Goal: Information Seeking & Learning: Learn about a topic

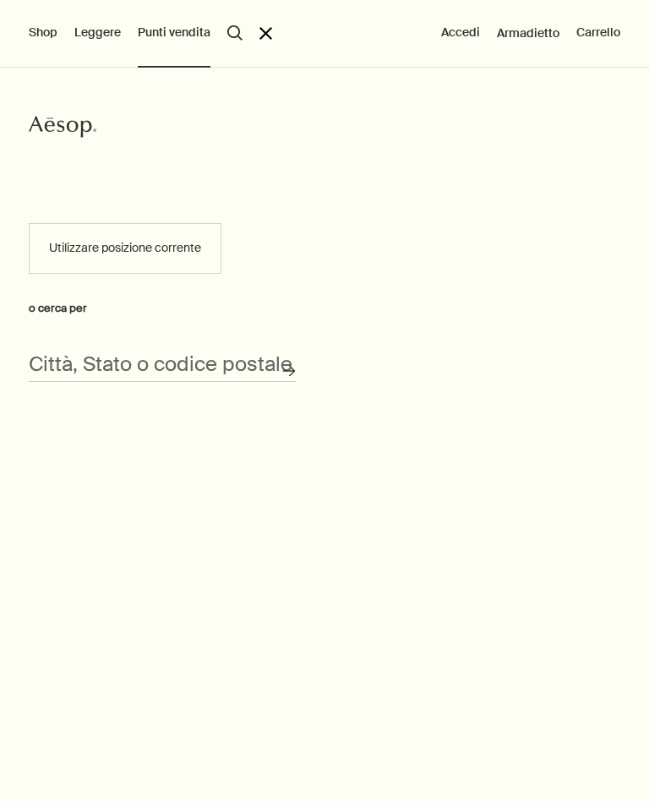
click at [75, 258] on button "Utilizzare posizione corrente" at bounding box center [125, 248] width 193 height 51
click at [35, 344] on div "Città, Stato o codice postale" at bounding box center [162, 358] width 267 height 47
click at [52, 363] on input "Città, Stato o codice postale" at bounding box center [162, 369] width 267 height 26
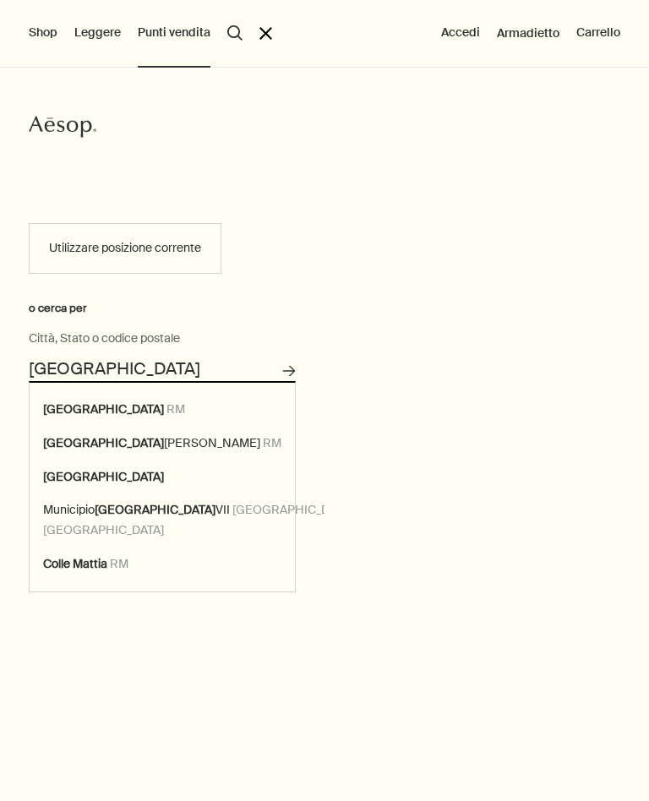
type input "[GEOGRAPHIC_DATA], [GEOGRAPHIC_DATA]"
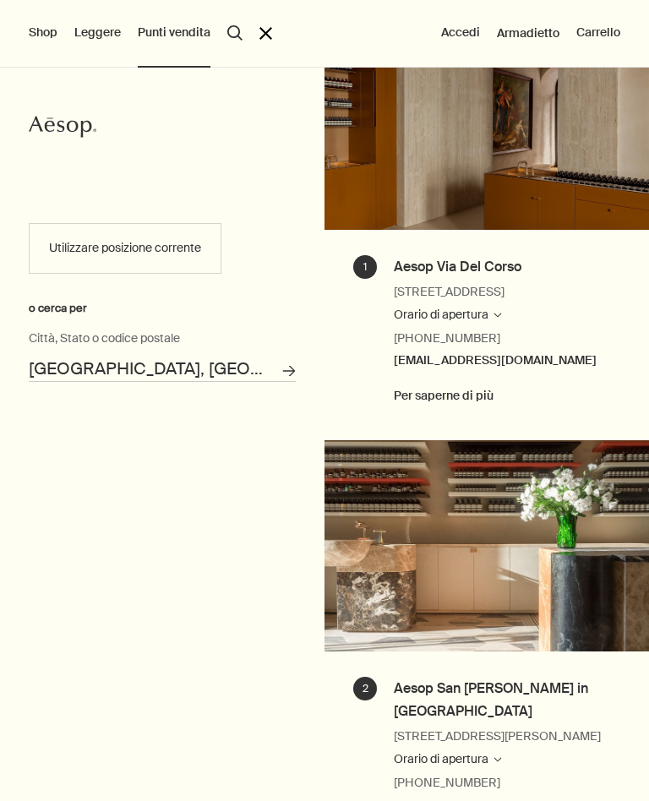
scroll to position [334, 0]
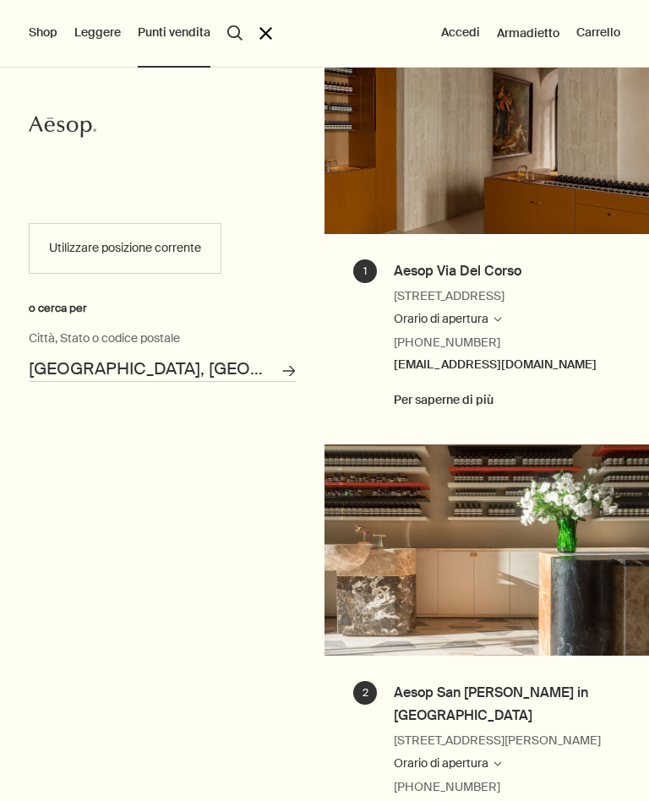
click at [33, 30] on button "Shop" at bounding box center [43, 33] width 29 height 17
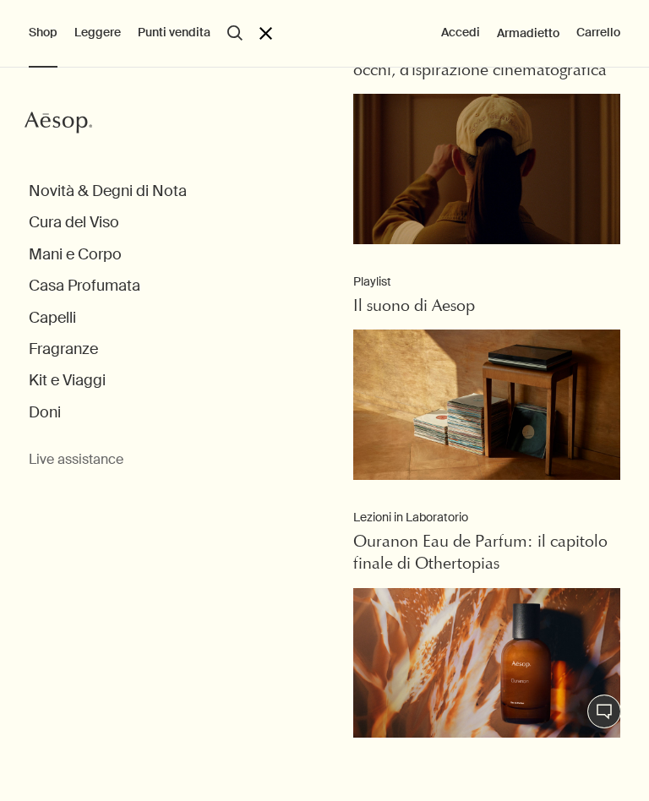
scroll to position [792, 0]
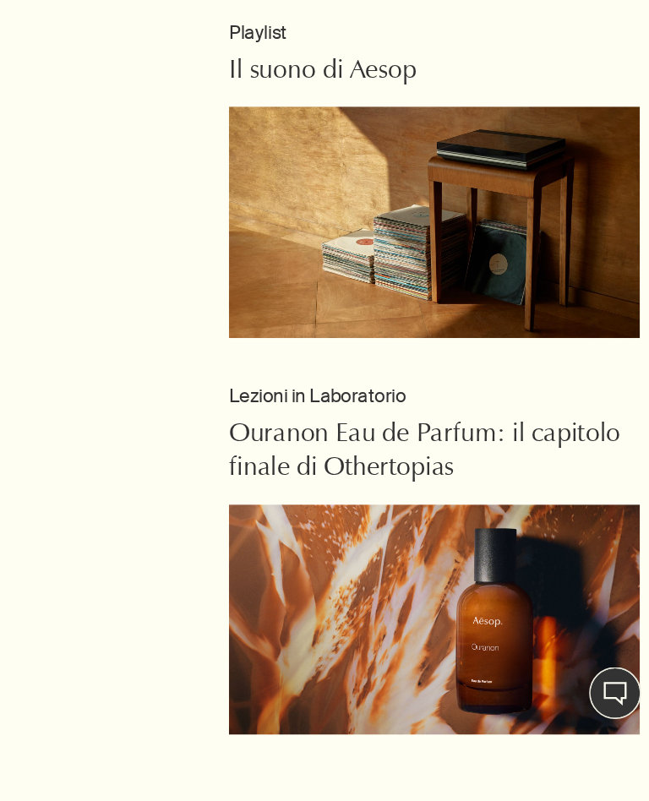
click at [536, 289] on link "Playlist Il suono di Aesop" at bounding box center [486, 380] width 267 height 210
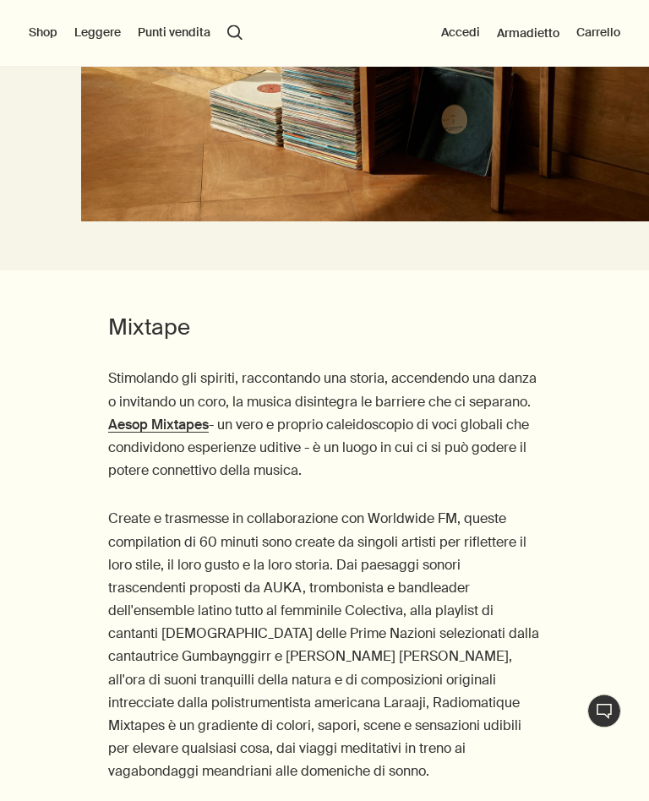
scroll to position [2900, 0]
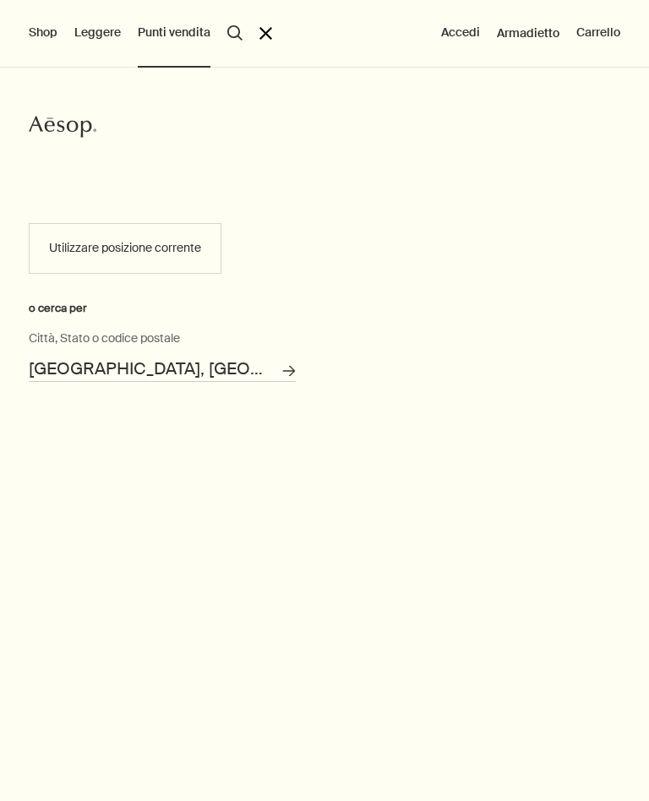
scroll to position [171, 0]
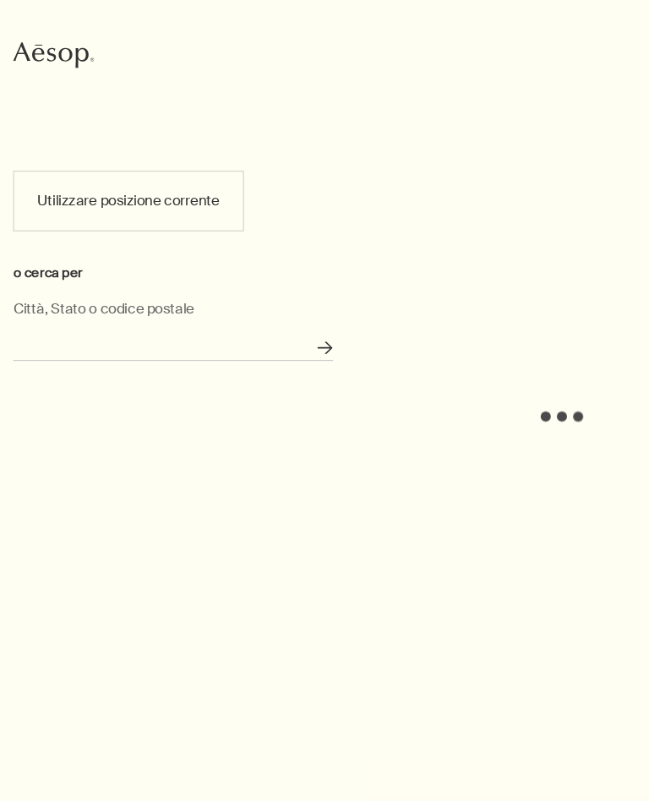
type input "[GEOGRAPHIC_DATA], [GEOGRAPHIC_DATA]"
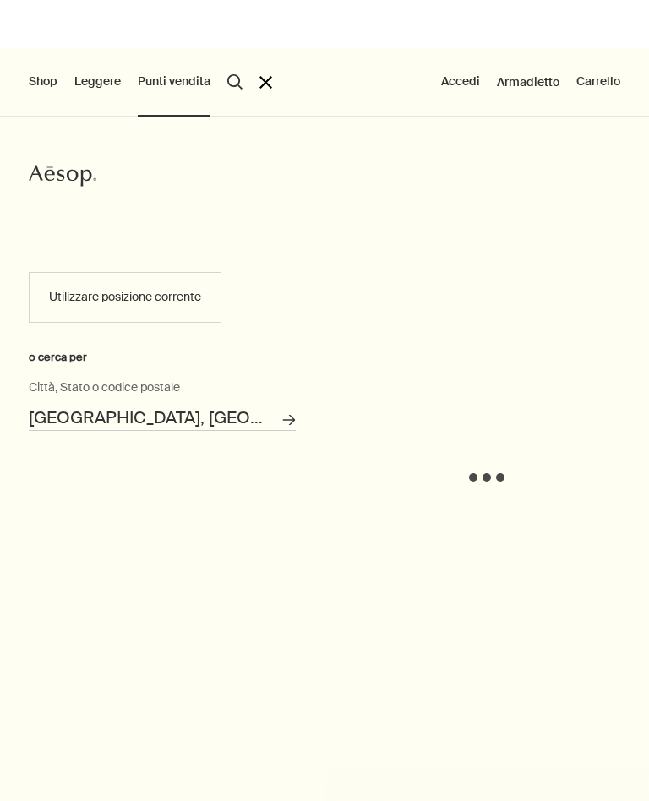
scroll to position [0, 0]
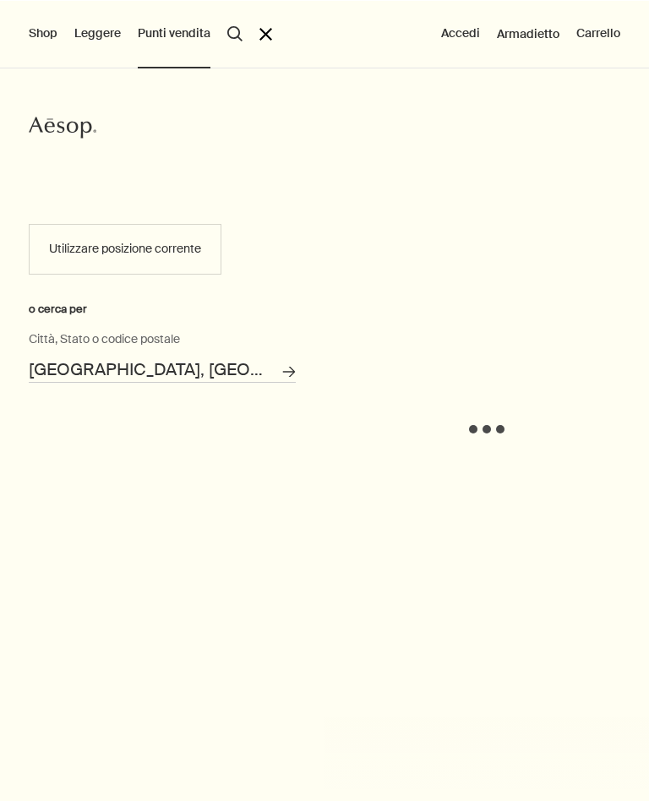
click at [36, 28] on button "Shop" at bounding box center [43, 33] width 29 height 17
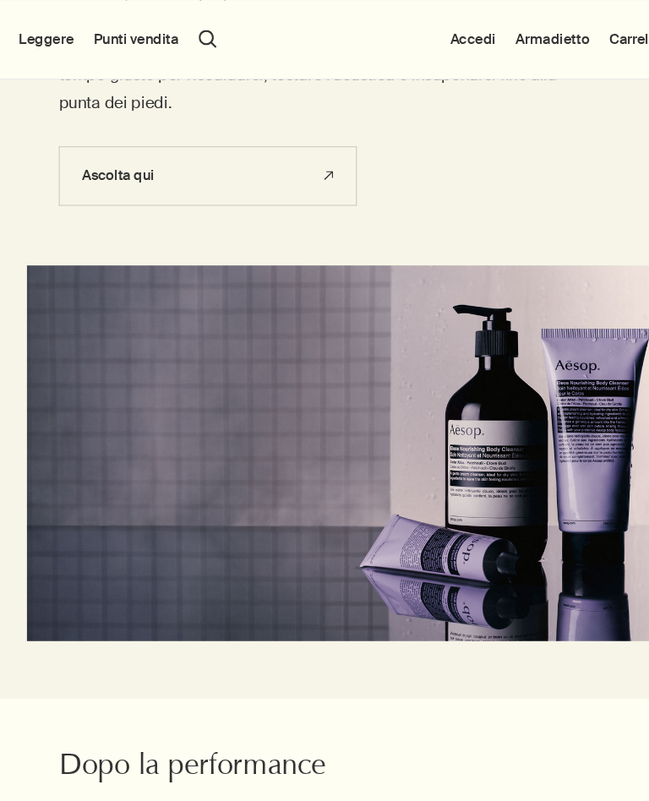
scroll to position [2349, 0]
